Goal: Task Accomplishment & Management: Complete application form

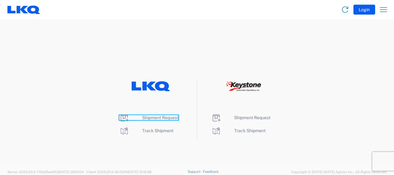
click at [168, 116] on span "Shipment Request" at bounding box center [160, 117] width 36 height 5
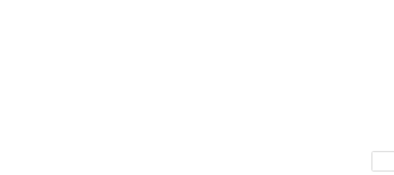
select select "FULL"
select select "LBS"
select select "IN"
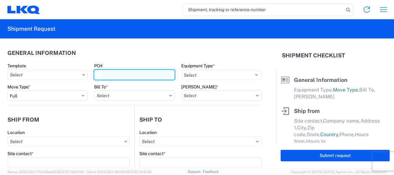
click at [163, 71] on input "PO#" at bounding box center [134, 75] width 80 height 10
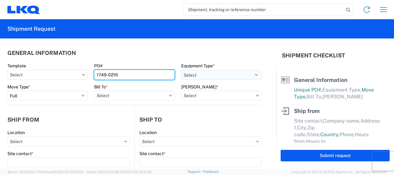
type input "1749-0216"
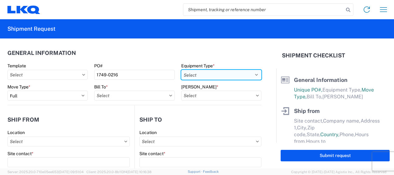
click at [196, 77] on select "Select 53’ Dry Van Flatbed Dropdeck (van) Lowboy (flatbed) Rail" at bounding box center [221, 75] width 80 height 10
select select "STDV"
click at [181, 70] on select "Select 53’ Dry Van Flatbed Dropdeck (van) Lowboy (flatbed) Rail" at bounding box center [221, 75] width 80 height 10
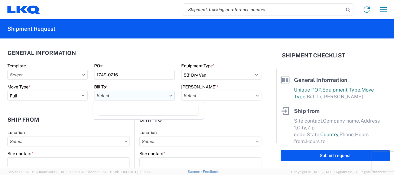
click at [134, 95] on input "text" at bounding box center [134, 95] width 80 height 10
type input "1760"
click at [117, 119] on div "1760 - LKQ Best Core" at bounding box center [148, 123] width 108 height 10
type input "1760 - LKQ Best Core"
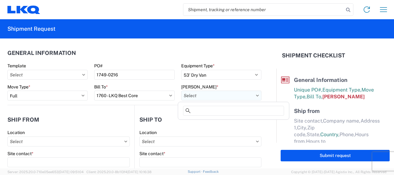
click at [204, 97] on input "text" at bounding box center [221, 95] width 80 height 10
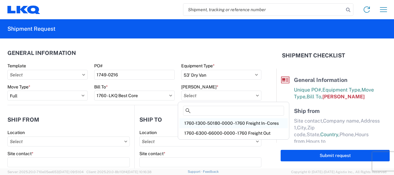
click at [219, 123] on div "1760-1300-50180-0000 - 1760 Freight In - Cores" at bounding box center [233, 123] width 108 height 10
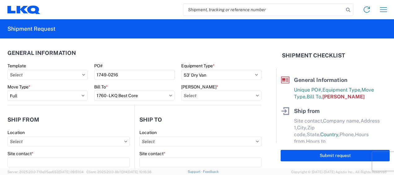
type input "1760-1300-50180-0000 - 1760 Freight In - Cores"
click at [127, 113] on header "Ship from" at bounding box center [70, 119] width 127 height 14
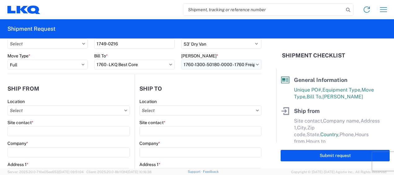
click at [203, 67] on input "1760-1300-50180-0000 - 1760 Freight In - Cores" at bounding box center [221, 64] width 80 height 10
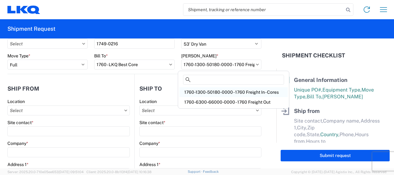
click at [215, 89] on div "1760-1300-50180-0000 - 1760 Freight In - Cores" at bounding box center [233, 92] width 108 height 10
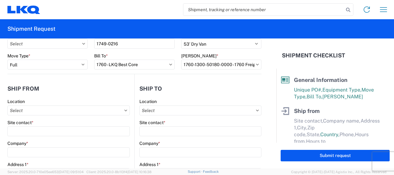
click at [91, 99] on div "Location" at bounding box center [68, 101] width 122 height 6
click at [90, 107] on input "text" at bounding box center [68, 110] width 122 height 10
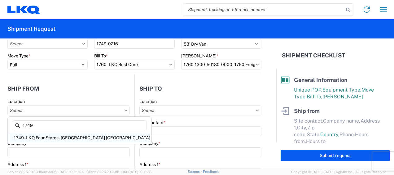
type input "1749"
click at [71, 139] on div "1749 - LKQ Four States - [GEOGRAPHIC_DATA] [GEOGRAPHIC_DATA]" at bounding box center [79, 138] width 141 height 10
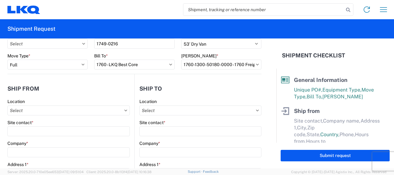
type input "1749 - LKQ Four States - [GEOGRAPHIC_DATA] [GEOGRAPHIC_DATA]"
type input "LKQ Corporation"
type input "[STREET_ADDRESS]"
type input "Joplin"
type input "64801"
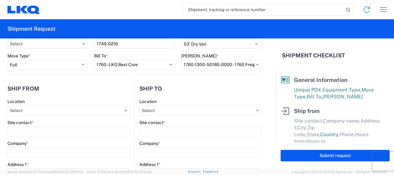
select select "MO"
select select "US"
type input "07:00"
type input "17:00"
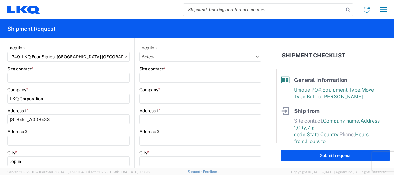
scroll to position [93, 0]
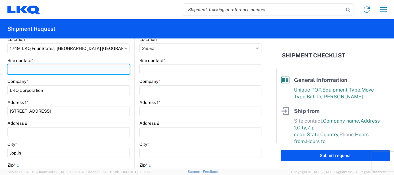
click at [50, 69] on input "Site contact *" at bounding box center [68, 69] width 122 height 10
type input "[PERSON_NAME]"
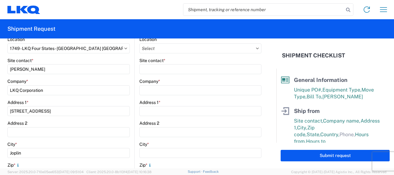
click at [48, 139] on agx-form-control-wrapper-v2 "Address 2" at bounding box center [68, 130] width 122 height 21
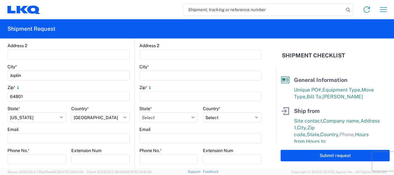
scroll to position [186, 0]
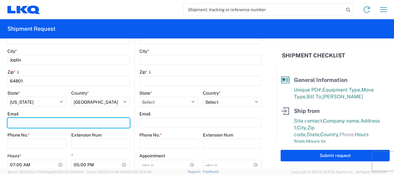
click at [25, 121] on input "Email" at bounding box center [68, 123] width 122 height 10
type input "[EMAIL_ADDRESS][DOMAIN_NAME]"
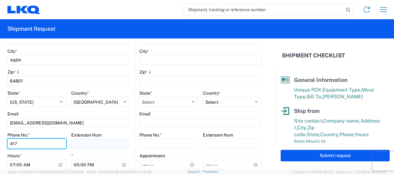
type input "4176597737"
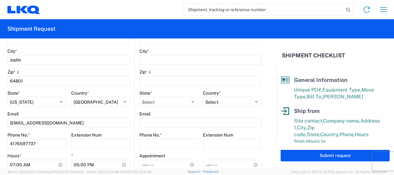
click at [61, 133] on div "Phone No. *" at bounding box center [36, 135] width 59 height 6
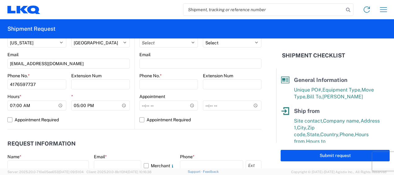
scroll to position [248, 0]
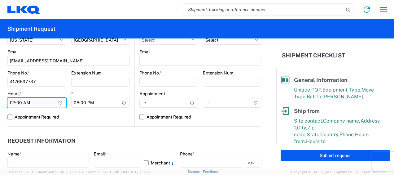
click at [12, 102] on input "07:00" at bounding box center [36, 103] width 59 height 10
type input "09:00"
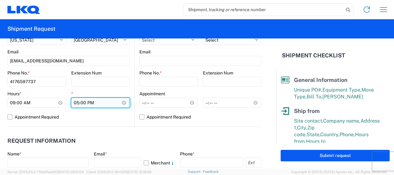
click at [75, 103] on input "17:00" at bounding box center [100, 103] width 59 height 10
type input "14:00"
click at [107, 116] on label "Appointment Required" at bounding box center [68, 117] width 122 height 10
click at [0, 0] on input "Appointment Required" at bounding box center [0, 0] width 0 height 0
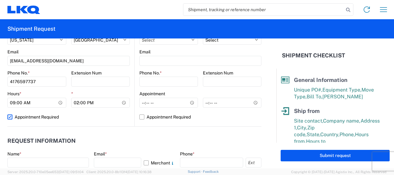
scroll to position [247, 0]
select select "MO"
select select "US"
click at [101, 120] on label "Appointment Required" at bounding box center [68, 117] width 122 height 10
click at [0, 0] on input "Appointment Required" at bounding box center [0, 0] width 0 height 0
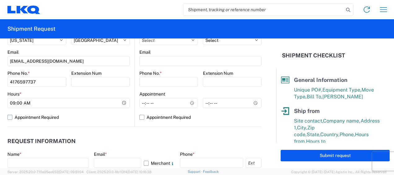
select select "US"
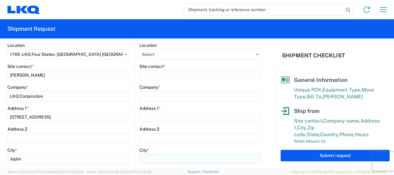
scroll to position [62, 0]
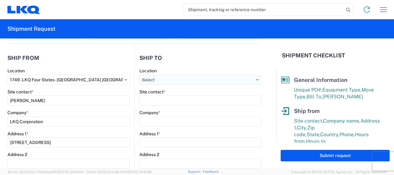
click at [167, 81] on input "text" at bounding box center [200, 80] width 122 height 10
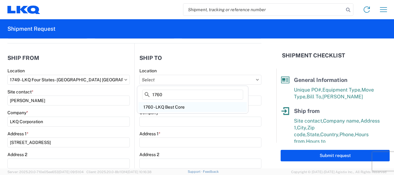
type input "1760"
click at [167, 108] on div "1760 - LKQ Best Core" at bounding box center [192, 107] width 108 height 10
type input "1760 - LKQ Best Core"
type input "LKQ Corporation"
type input "[STREET_ADDRESS]"
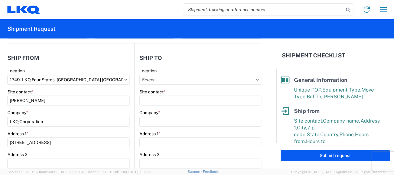
type input "[GEOGRAPHIC_DATA]"
type input "77038"
select select "[GEOGRAPHIC_DATA]"
select select "US"
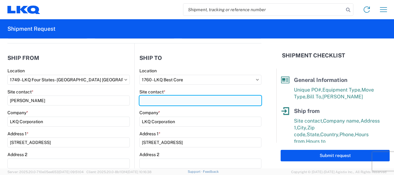
click at [168, 100] on input "Site contact *" at bounding box center [200, 100] width 122 height 10
type input "[PERSON_NAME]"
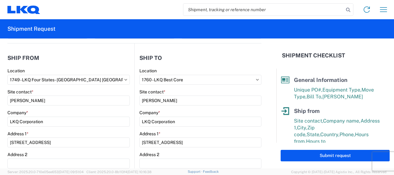
click at [182, 110] on div "Company *" at bounding box center [200, 113] width 122 height 6
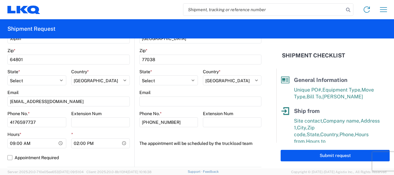
scroll to position [216, 0]
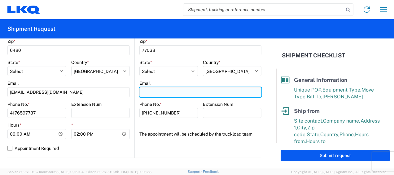
click at [170, 94] on input "Email" at bounding box center [200, 92] width 122 height 10
type input "[EMAIL_ADDRESS][DOMAIN_NAME]"
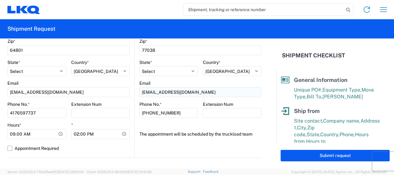
type input "[PERSON_NAME]"
click at [196, 128] on div "1760 Location 1760 - LKQ Best Core Site contact * [PERSON_NAME] Company * LKQ C…" at bounding box center [200, 28] width 122 height 230
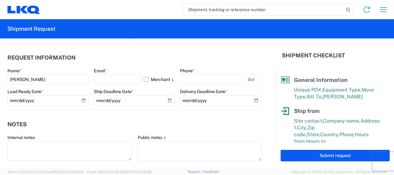
scroll to position [340, 0]
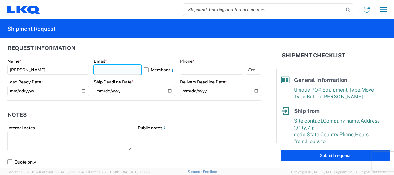
click at [117, 67] on input "text" at bounding box center [118, 70] width 48 height 10
type input "[EMAIL_ADDRESS][DOMAIN_NAME]"
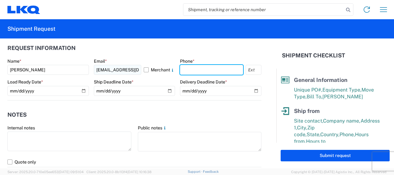
type input "4176597737"
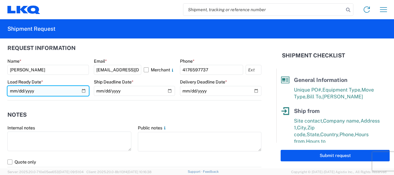
click at [83, 87] on input "date" at bounding box center [47, 91] width 81 height 10
click at [83, 90] on input "date" at bounding box center [47, 91] width 81 height 10
type input "[DATE]"
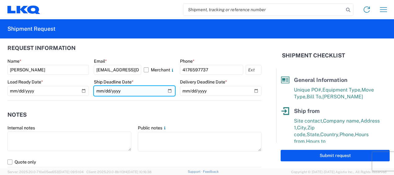
click at [168, 92] on input "date" at bounding box center [134, 91] width 81 height 10
type input "[DATE]"
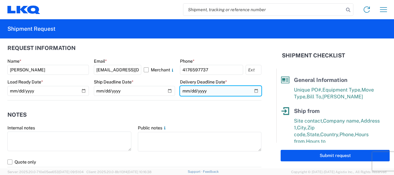
click at [249, 90] on input "date" at bounding box center [220, 91] width 81 height 10
type input "[DATE]"
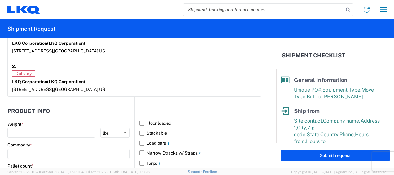
scroll to position [526, 0]
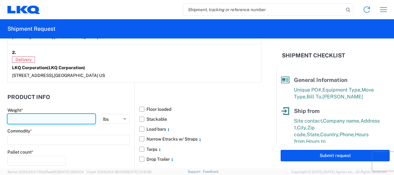
click at [50, 117] on input "number" at bounding box center [51, 119] width 88 height 10
type input "40000"
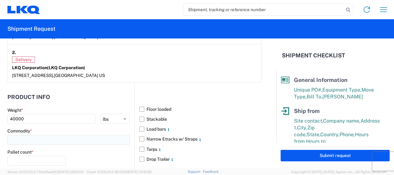
click at [58, 136] on input at bounding box center [68, 140] width 122 height 10
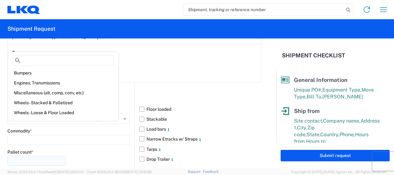
scroll to position [557, 0]
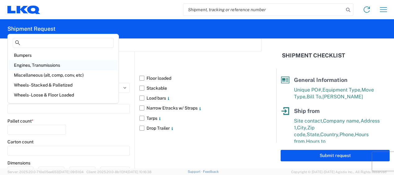
click at [45, 67] on div "Engines, Transmissions" at bounding box center [63, 65] width 108 height 10
type input "Engines, Transmissions"
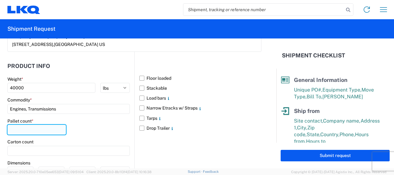
click at [57, 126] on input "number" at bounding box center [36, 130] width 59 height 10
type input "30"
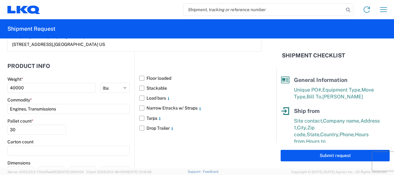
click at [116, 139] on div "Carton count" at bounding box center [68, 142] width 122 height 6
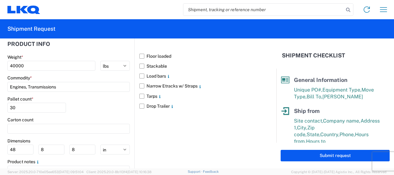
scroll to position [549, 0]
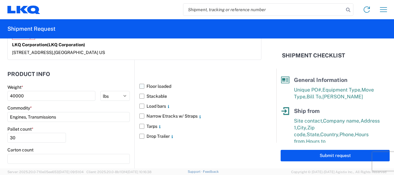
click at [140, 87] on label "Floor loaded" at bounding box center [200, 86] width 122 height 10
click at [0, 0] on input "Floor loaded" at bounding box center [0, 0] width 0 height 0
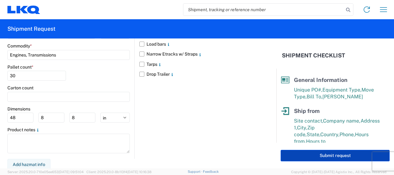
click at [320, 153] on button "Submit request" at bounding box center [335, 155] width 109 height 11
select select "[GEOGRAPHIC_DATA]"
select select "US"
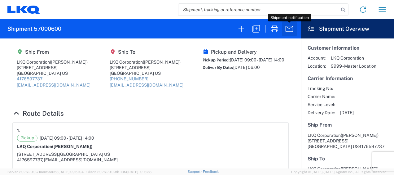
click at [294, 28] on button "button" at bounding box center [289, 28] width 15 height 15
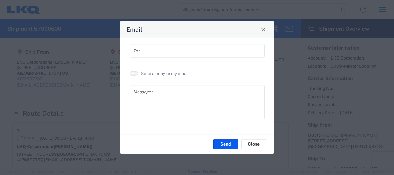
click at [146, 50] on input "text" at bounding box center [196, 50] width 127 height 11
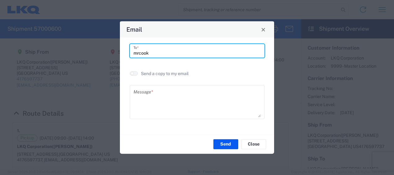
type input "mrcook"
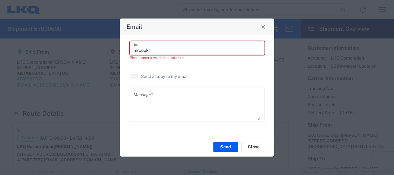
click at [162, 50] on input "mrcook" at bounding box center [196, 47] width 127 height 11
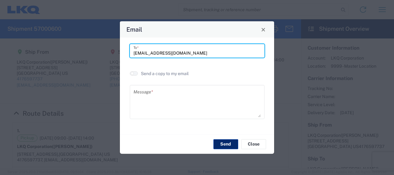
type input "[EMAIL_ADDRESS][DOMAIN_NAME]"
click at [225, 147] on button "Send" at bounding box center [225, 144] width 25 height 10
